Goal: Find contact information: Find contact information

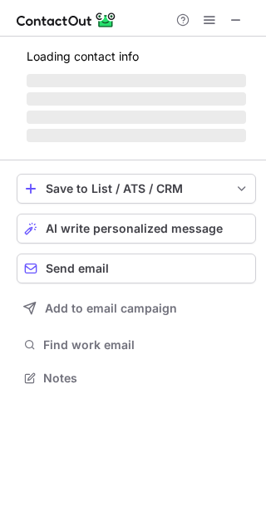
scroll to position [403, 266]
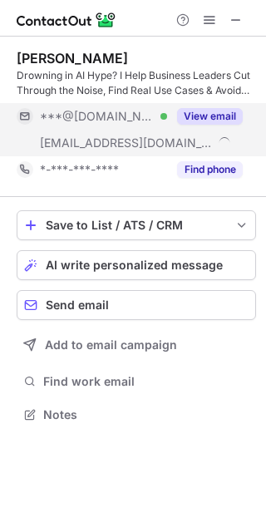
click at [222, 116] on button "View email" at bounding box center [210, 116] width 66 height 17
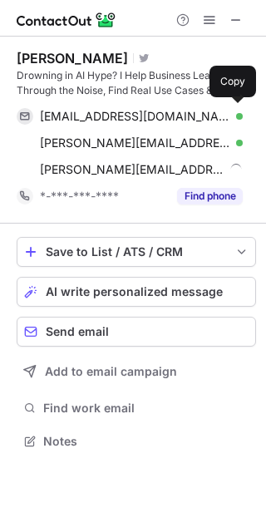
scroll to position [430, 266]
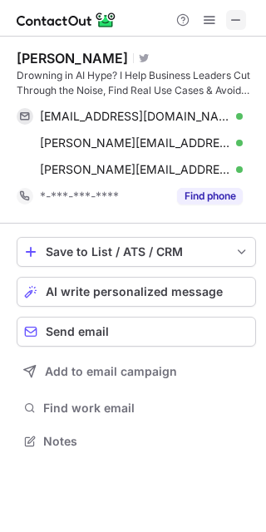
click at [239, 14] on span at bounding box center [236, 19] width 13 height 13
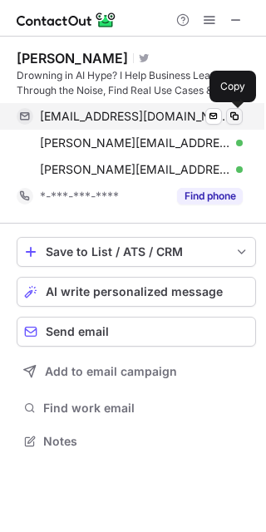
click at [228, 116] on span at bounding box center [234, 116] width 13 height 13
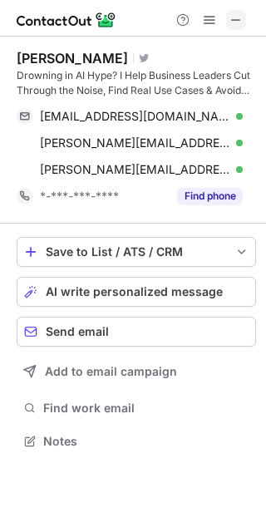
click at [235, 26] on span at bounding box center [236, 19] width 13 height 13
click at [239, 21] on span at bounding box center [236, 19] width 13 height 13
